Goal: Task Accomplishment & Management: Manage account settings

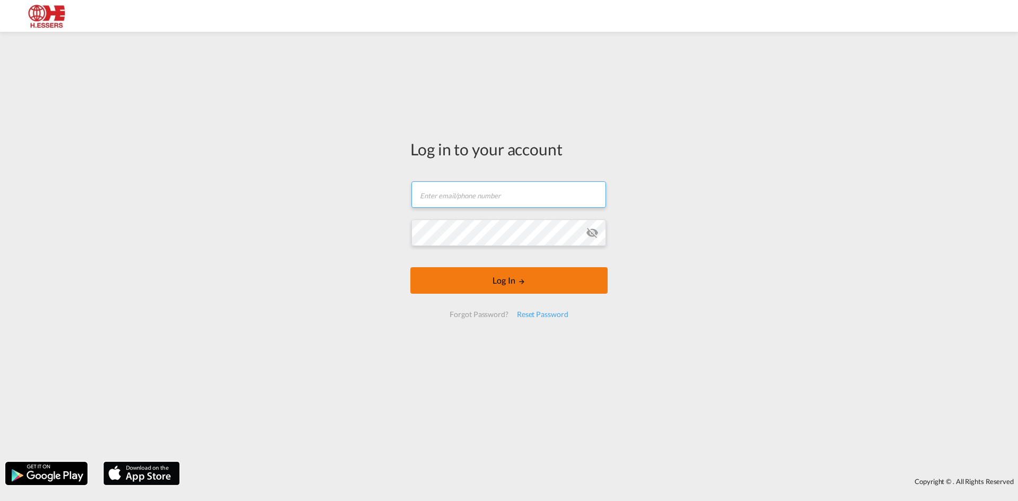
type input "[EMAIL_ADDRESS][DOMAIN_NAME]"
click at [480, 282] on button "Log In" at bounding box center [509, 280] width 197 height 27
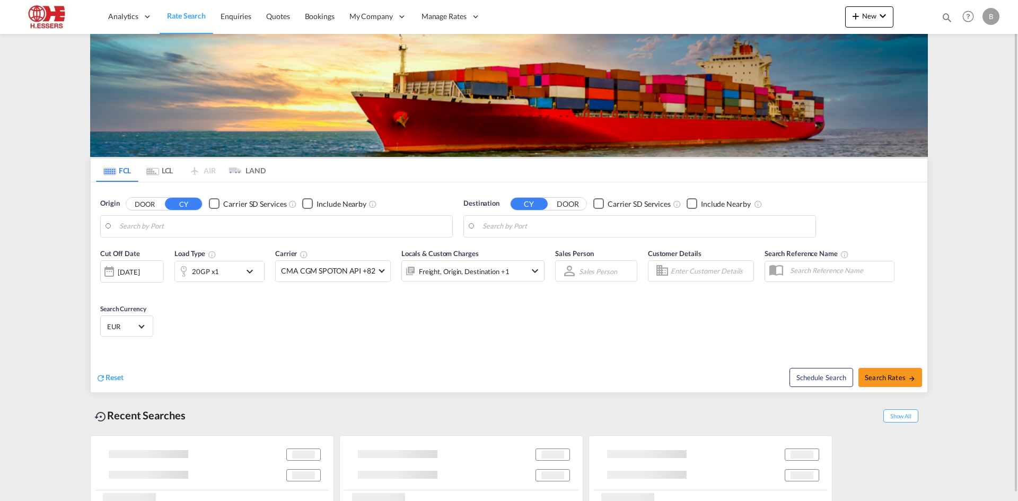
type input "[GEOGRAPHIC_DATA], BEANR"
type input "[GEOGRAPHIC_DATA], SGSIN"
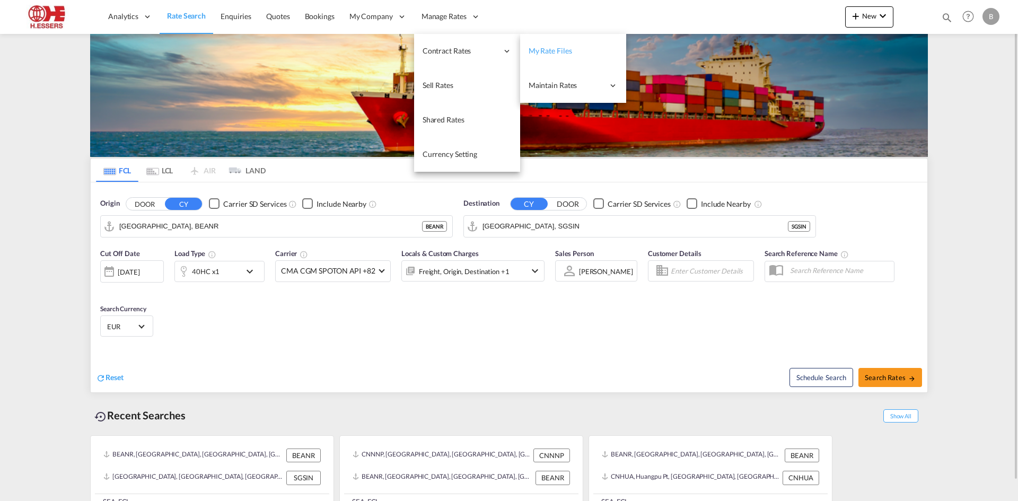
drag, startPoint x: 448, startPoint y: 43, endPoint x: 564, endPoint y: 55, distance: 117.3
click at [520, 55] on li "Contract Rates My Rate Files Maintain Rates Single Update Bulk Update Audit Tra…" at bounding box center [467, 51] width 106 height 34
click at [564, 55] on span "My Rate Files" at bounding box center [550, 50] width 43 height 9
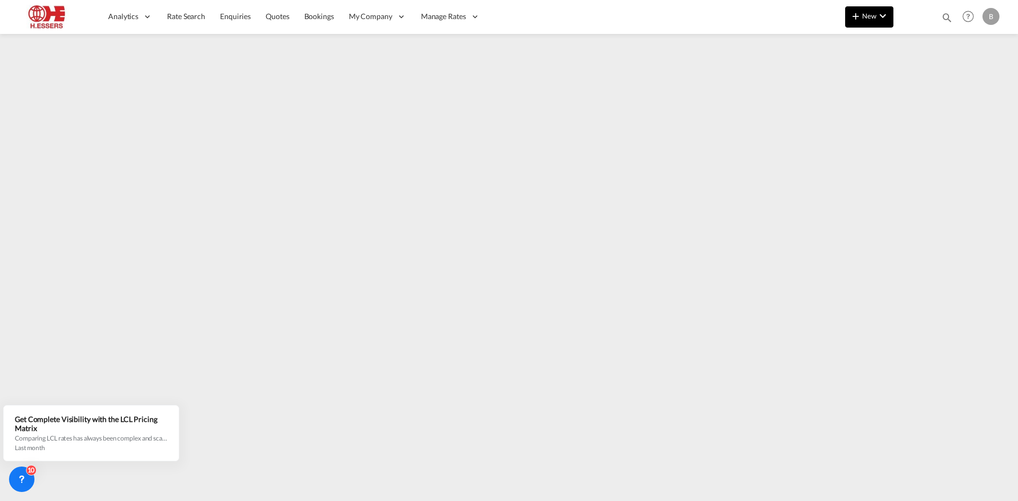
click at [880, 22] on md-icon "icon-chevron-down" at bounding box center [883, 16] width 13 height 13
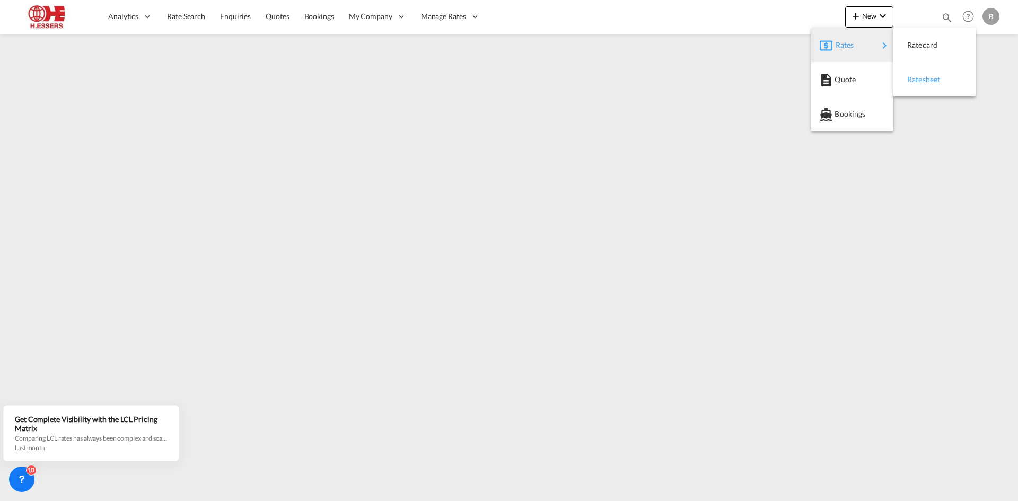
click at [927, 84] on div "Ratesheet" at bounding box center [927, 79] width 39 height 27
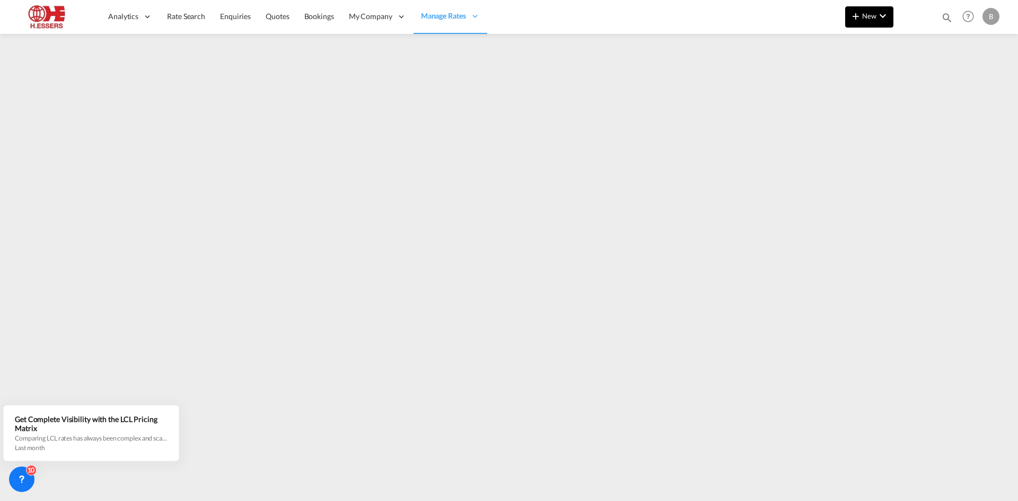
click at [875, 13] on span "New" at bounding box center [870, 16] width 40 height 8
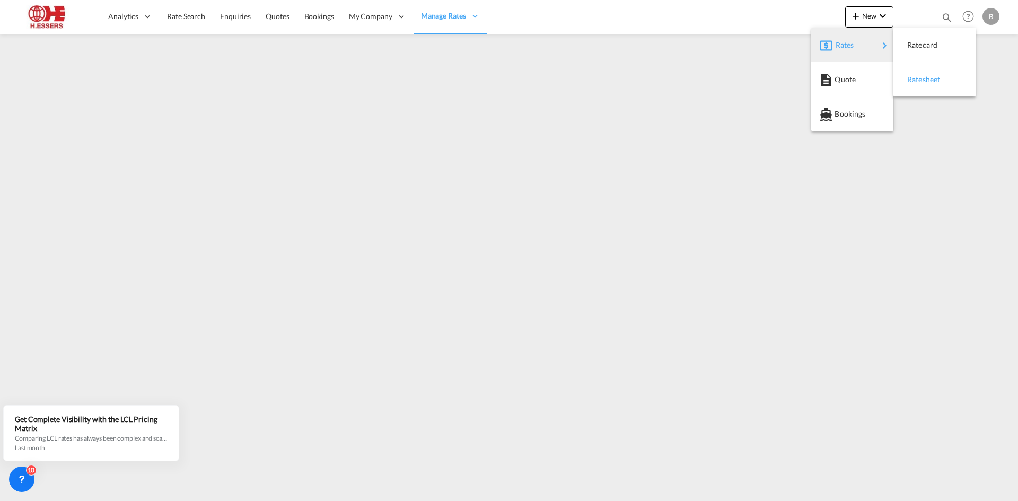
click at [918, 75] on span "Ratesheet" at bounding box center [914, 79] width 12 height 21
